Goal: Information Seeking & Learning: Learn about a topic

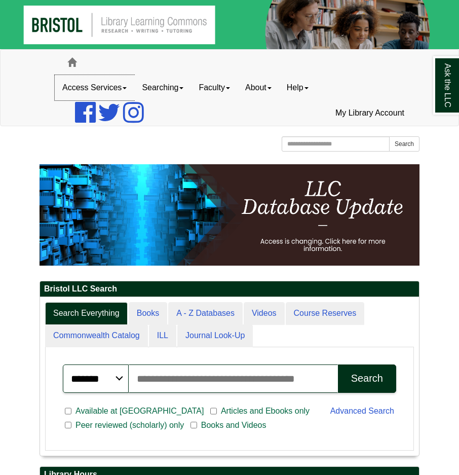
click at [123, 89] on link "Access Services" at bounding box center [95, 87] width 80 height 25
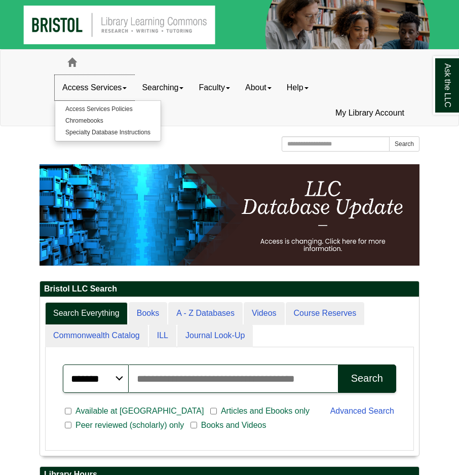
click at [123, 89] on link "Access Services" at bounding box center [95, 87] width 80 height 25
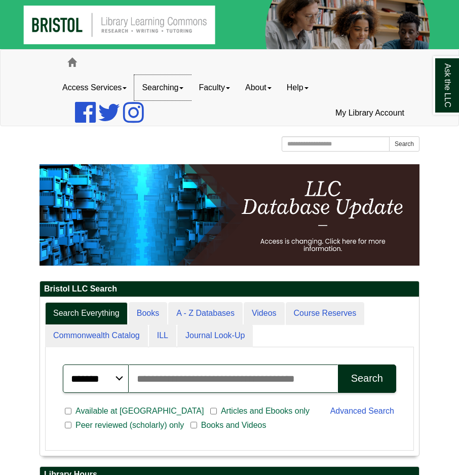
click at [180, 90] on link "Searching" at bounding box center [162, 87] width 57 height 25
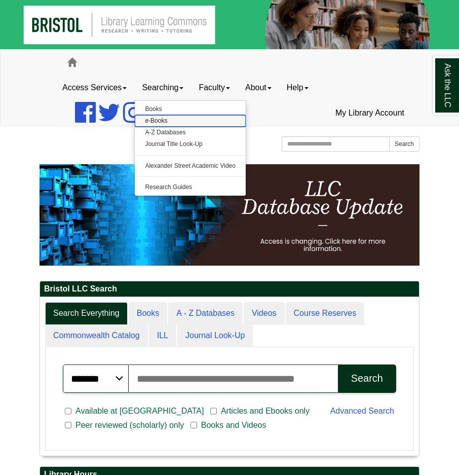
click at [170, 120] on link "e-Books" at bounding box center [190, 121] width 111 height 12
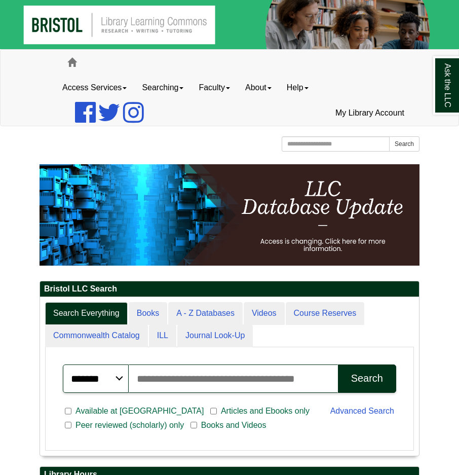
scroll to position [159, 379]
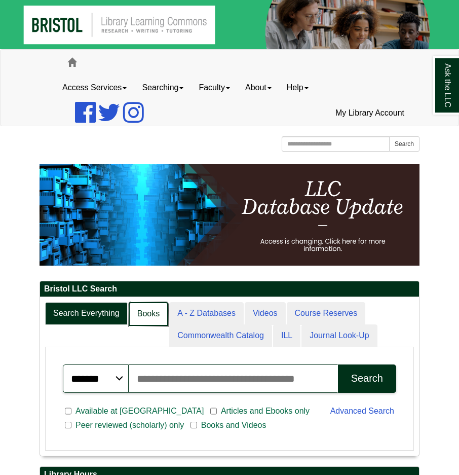
click at [139, 313] on link "Books" at bounding box center [149, 314] width 40 height 24
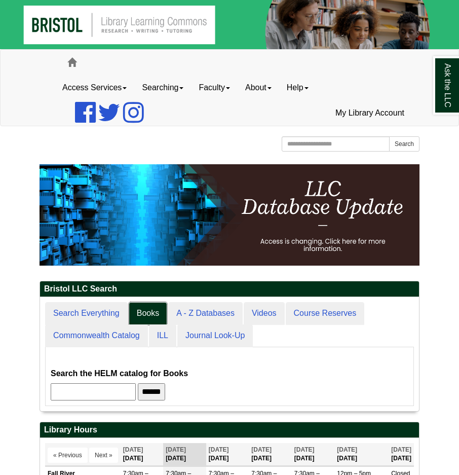
scroll to position [114, 379]
click at [165, 393] on input "******" at bounding box center [151, 391] width 27 height 17
